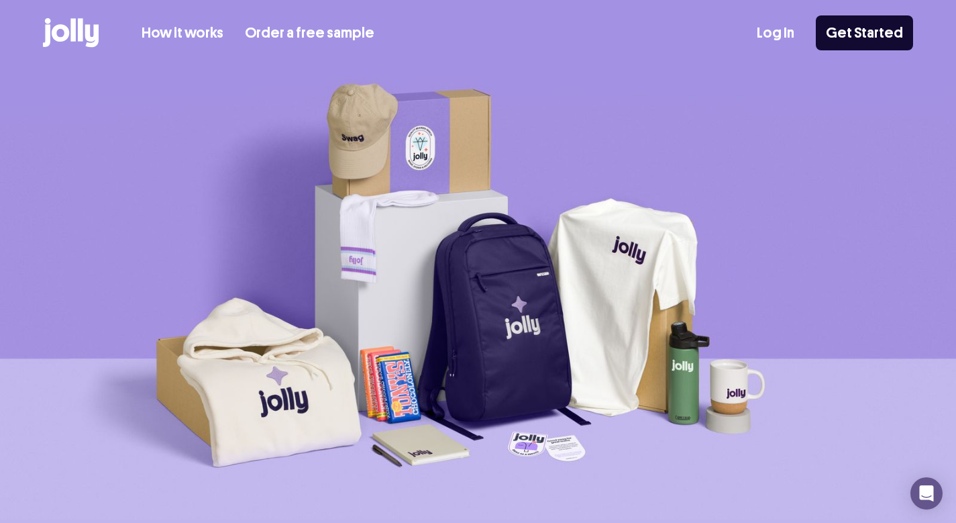
click at [190, 33] on link "How it works" at bounding box center [183, 33] width 82 height 22
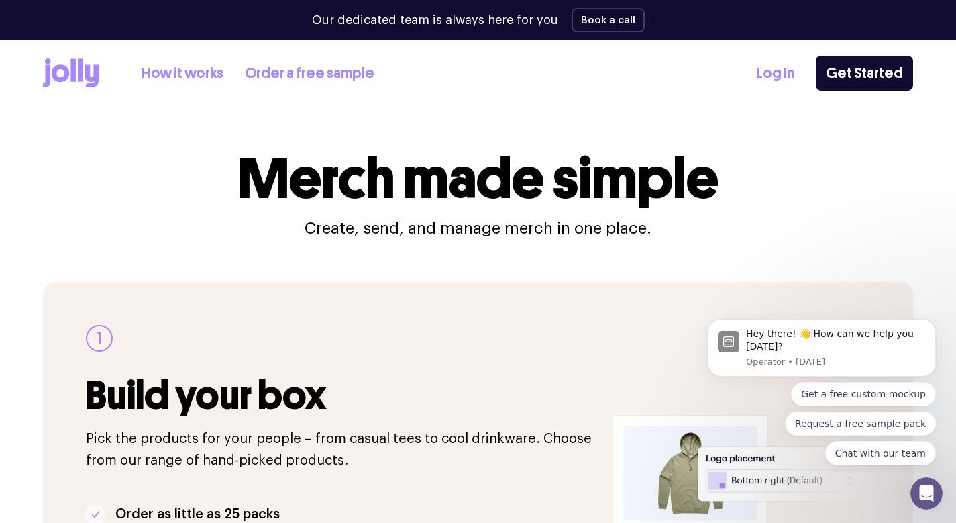
click at [89, 60] on icon at bounding box center [71, 73] width 56 height 30
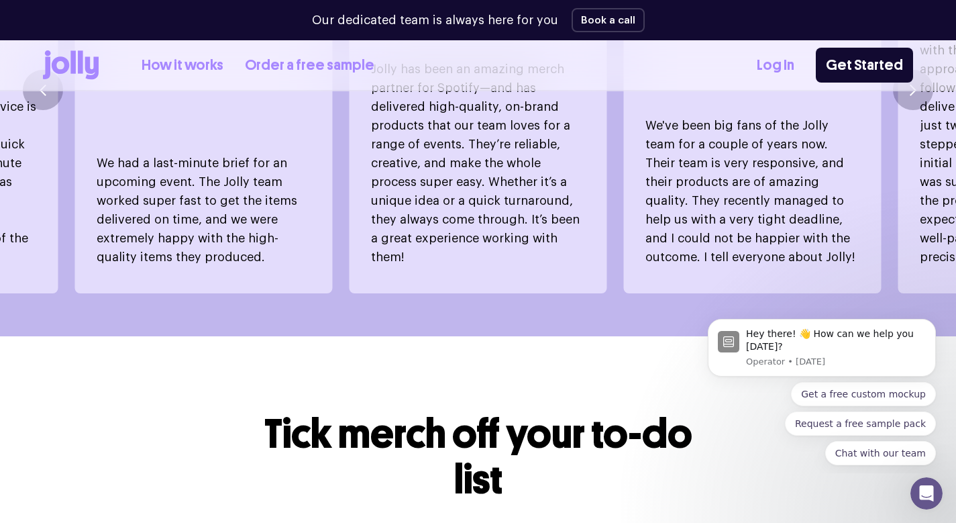
scroll to position [964, 0]
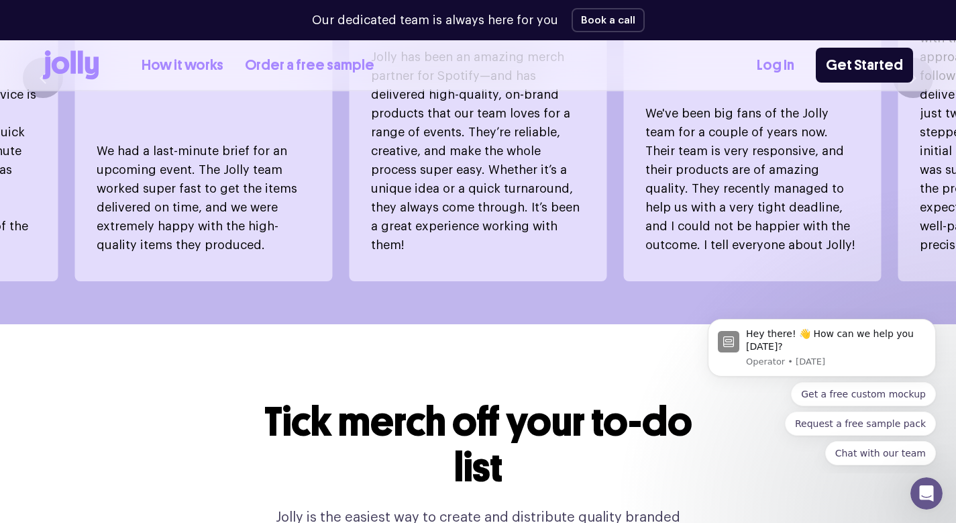
click at [168, 60] on link "How it works" at bounding box center [183, 65] width 82 height 22
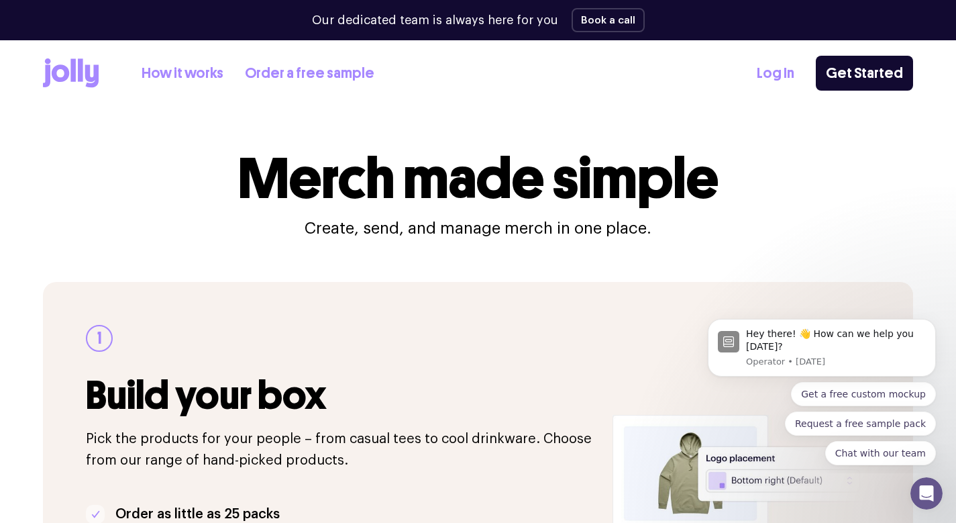
click at [330, 69] on link "Order a free sample" at bounding box center [309, 73] width 129 height 22
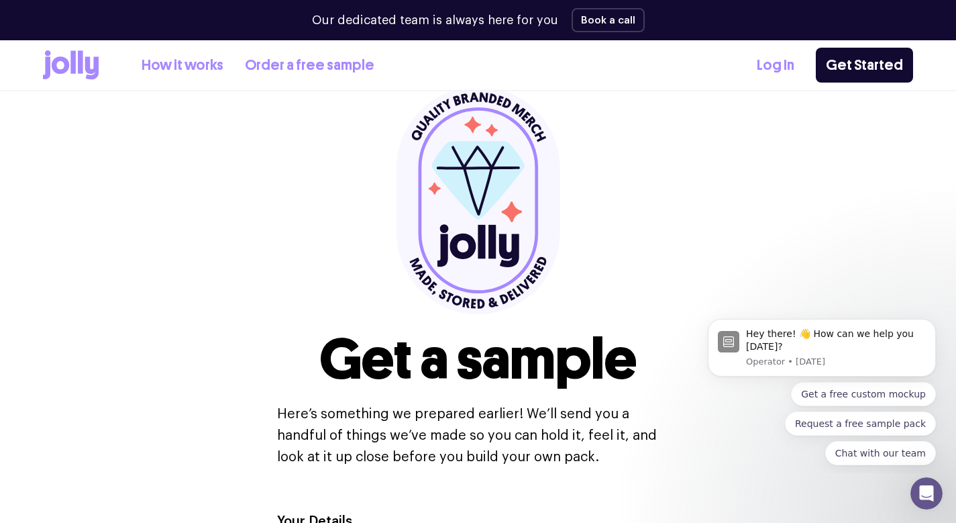
scroll to position [241, 0]
